Goal: Information Seeking & Learning: Learn about a topic

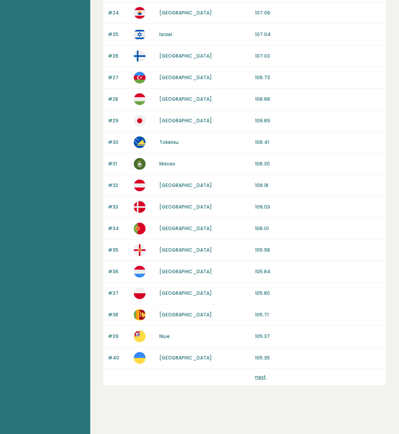
scroll to position [593, 0]
click at [262, 375] on link "next" at bounding box center [260, 377] width 11 height 7
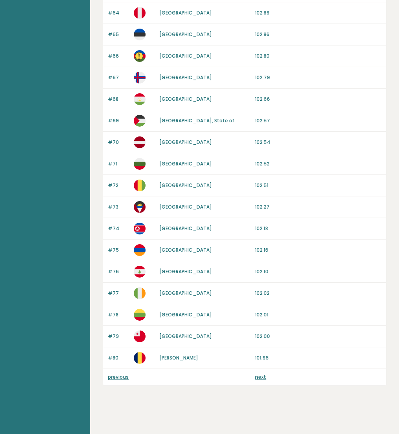
scroll to position [593, 0]
click at [261, 376] on link "next" at bounding box center [260, 377] width 11 height 7
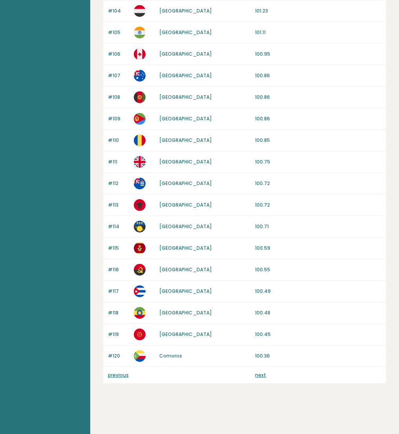
scroll to position [593, 0]
click at [261, 375] on link "next" at bounding box center [260, 374] width 11 height 7
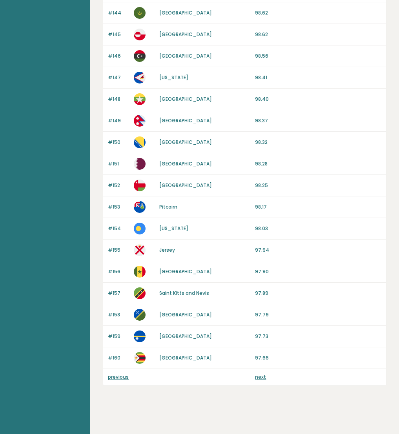
scroll to position [593, 0]
click at [260, 375] on link "next" at bounding box center [260, 377] width 11 height 7
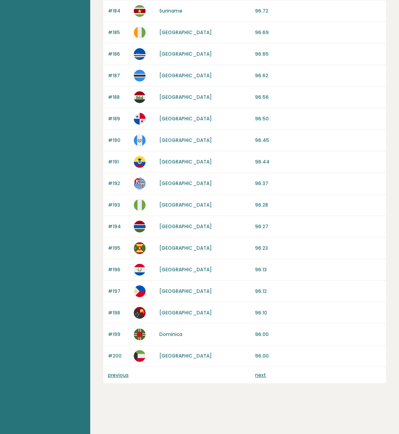
scroll to position [593, 0]
click at [263, 373] on link "next" at bounding box center [260, 374] width 11 height 7
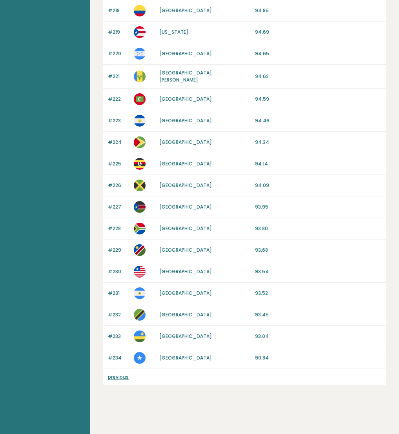
scroll to position [466, 0]
